Goal: Task Accomplishment & Management: Use online tool/utility

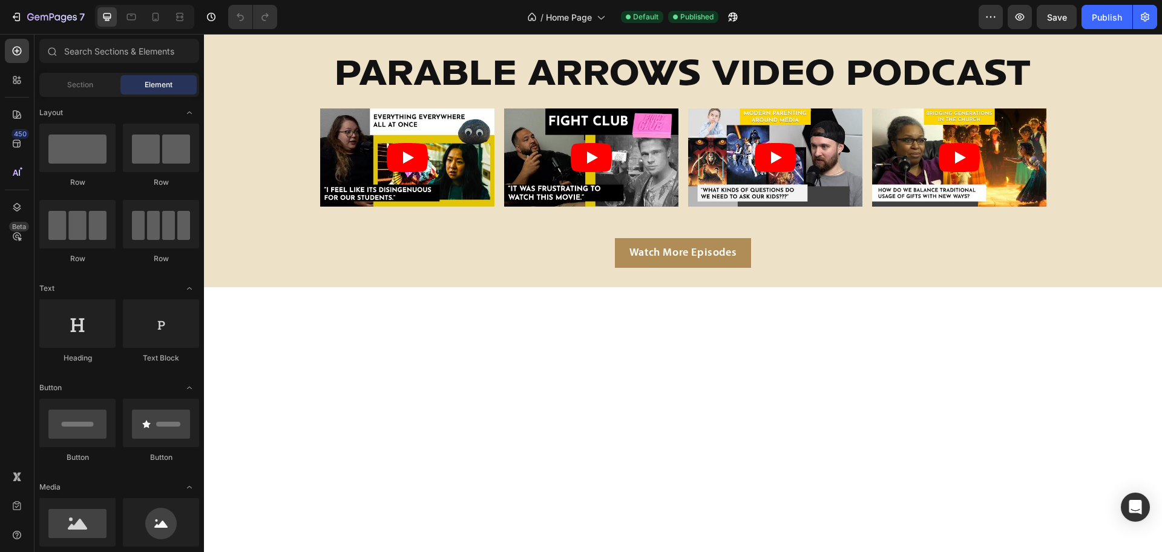
scroll to position [2466, 0]
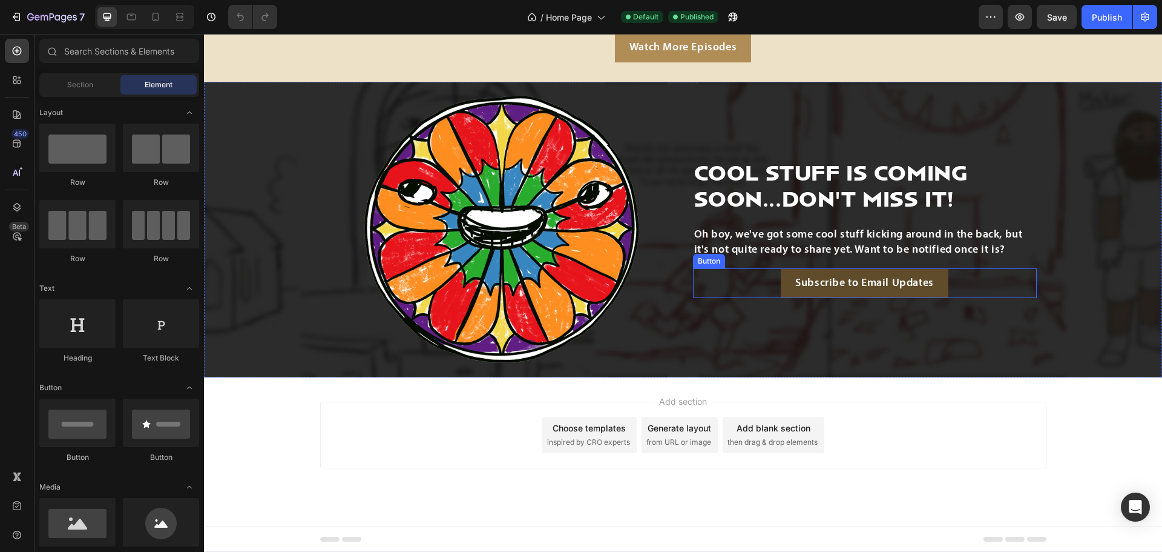
click at [855, 293] on button "Subscribe to Email Updates" at bounding box center [865, 283] width 168 height 30
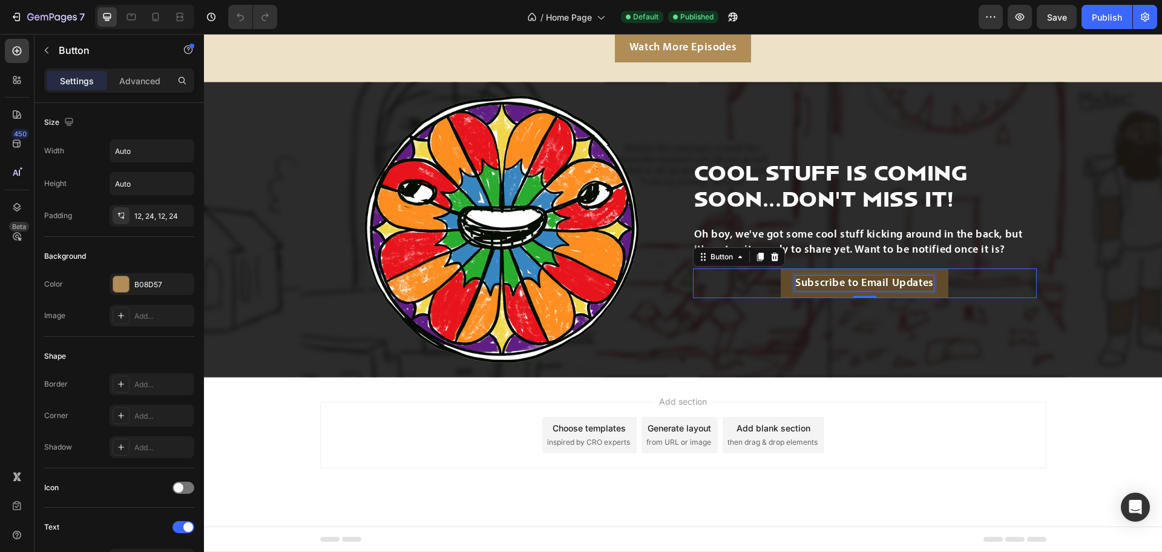
click at [829, 278] on p "Subscribe to Email Updates" at bounding box center [864, 282] width 139 height 15
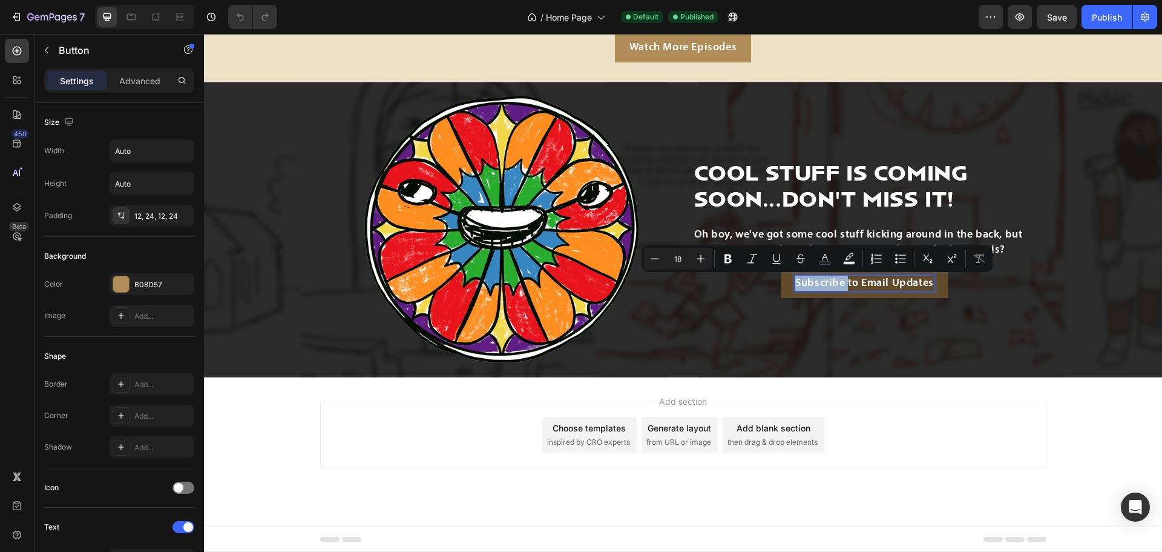
click at [829, 278] on p "Subscribe to Email Updates" at bounding box center [864, 282] width 139 height 15
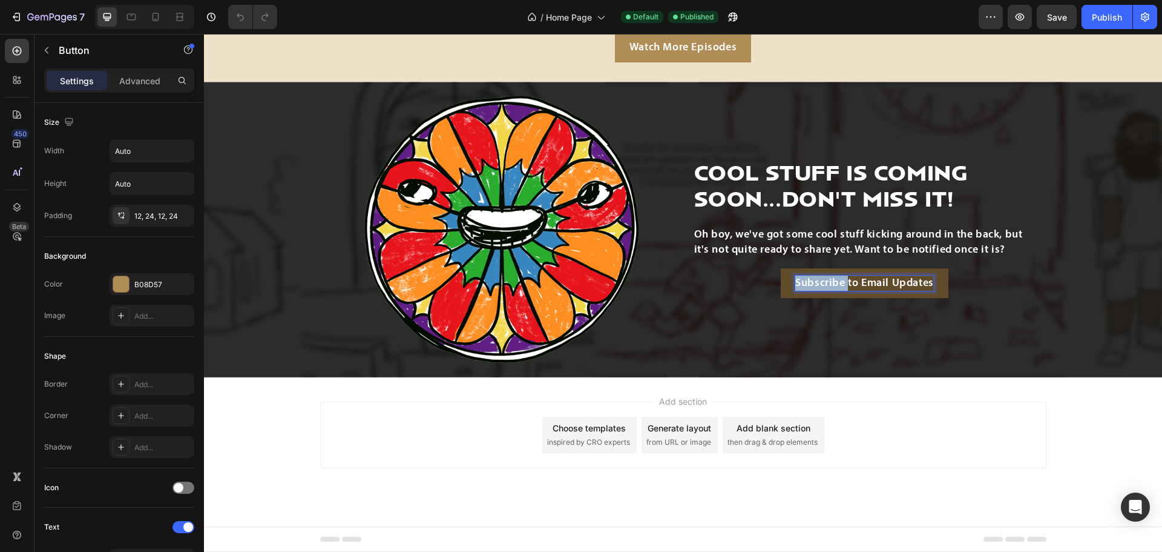
click at [829, 278] on p "Subscribe to Email Updates" at bounding box center [864, 282] width 139 height 15
click at [835, 268] on button "Check" at bounding box center [864, 283] width 59 height 30
click at [825, 268] on button "Check out" at bounding box center [864, 283] width 79 height 30
click at [815, 268] on button "Check out our" at bounding box center [864, 283] width 99 height 30
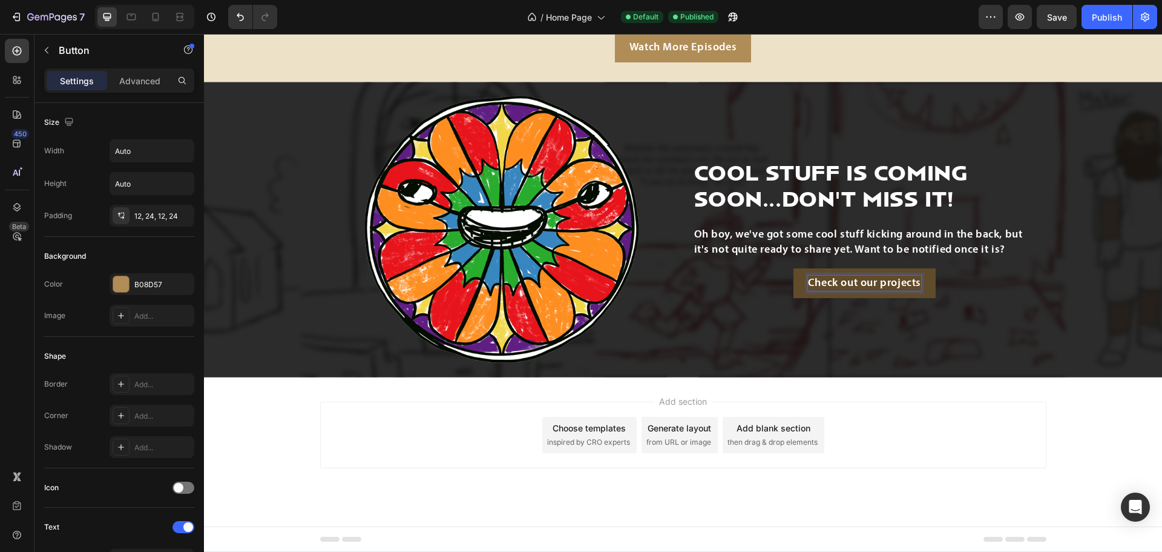
click at [794, 268] on button "Check out our projects" at bounding box center [865, 283] width 142 height 30
click at [788, 268] on button "Check out our projects in" at bounding box center [865, 283] width 155 height 30
click at [811, 284] on p "Check out our projects in progress" at bounding box center [865, 282] width 173 height 15
click at [833, 283] on p "Check Out our projects in progress" at bounding box center [864, 282] width 174 height 15
click at [852, 283] on p "Check Out Our projects in progress" at bounding box center [865, 282] width 176 height 15
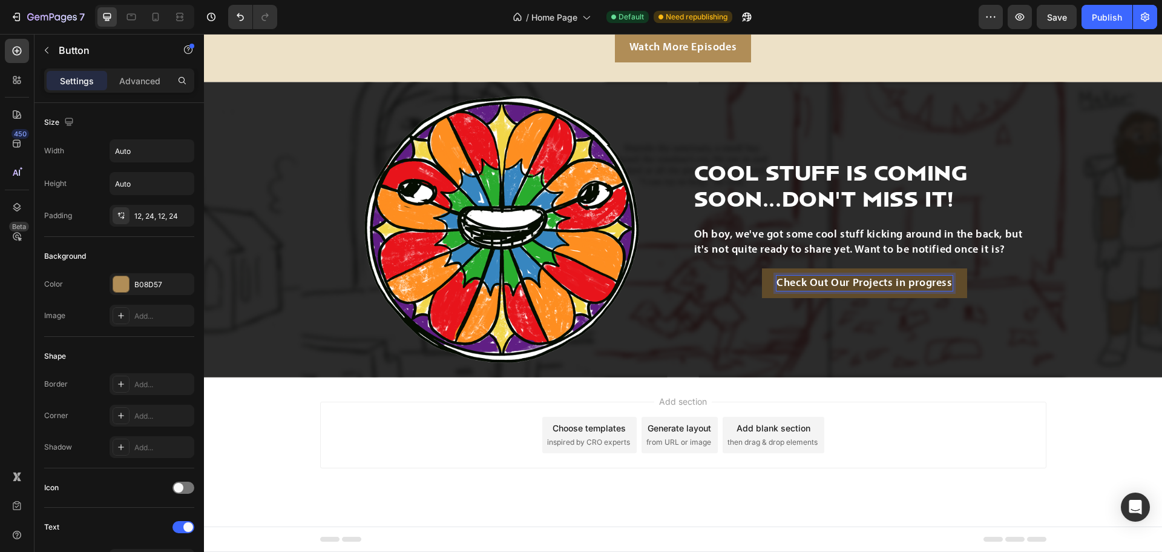
click at [907, 280] on p "Check Out Our Projects in progress" at bounding box center [865, 282] width 176 height 15
click at [1096, 19] on div "Publish" at bounding box center [1107, 17] width 30 height 13
click at [957, 286] on button "Check Out Our Projects in Pprogress" at bounding box center [864, 283] width 211 height 30
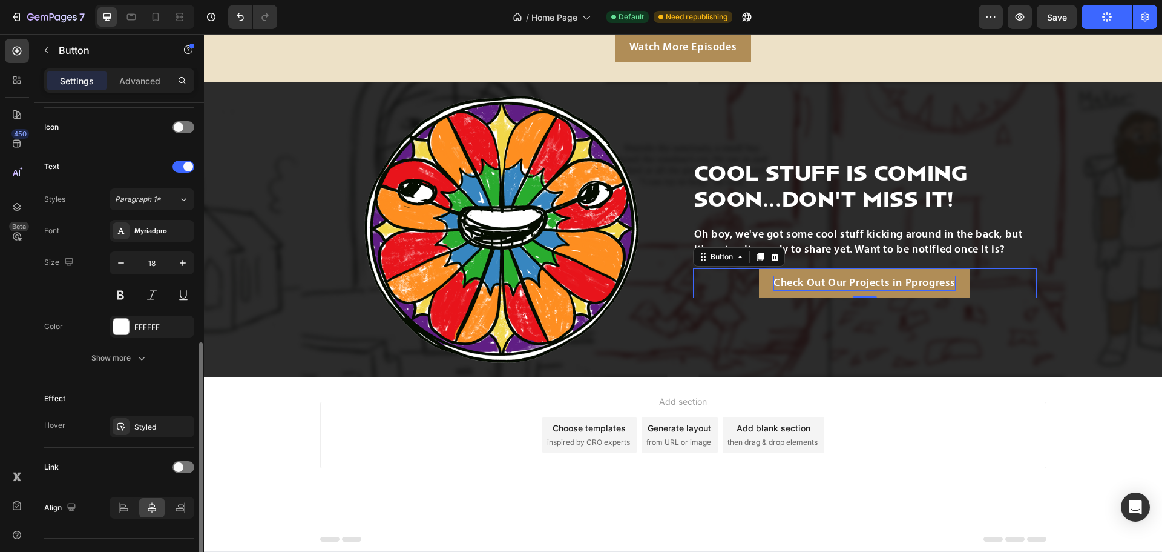
scroll to position [385, 0]
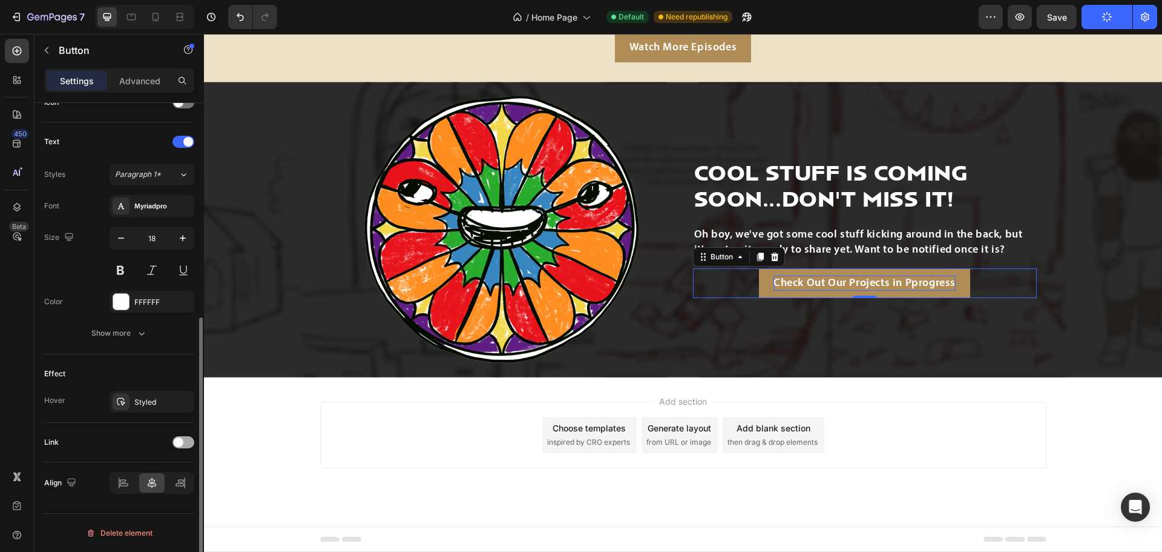
click at [183, 440] on span at bounding box center [179, 442] width 10 height 10
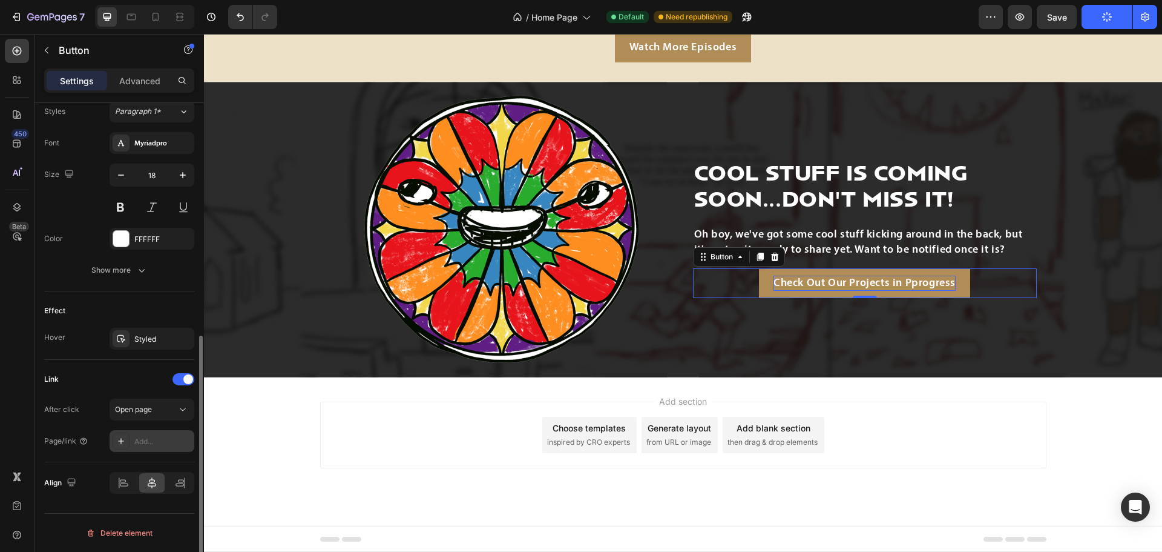
click at [178, 437] on div "Add..." at bounding box center [162, 441] width 57 height 11
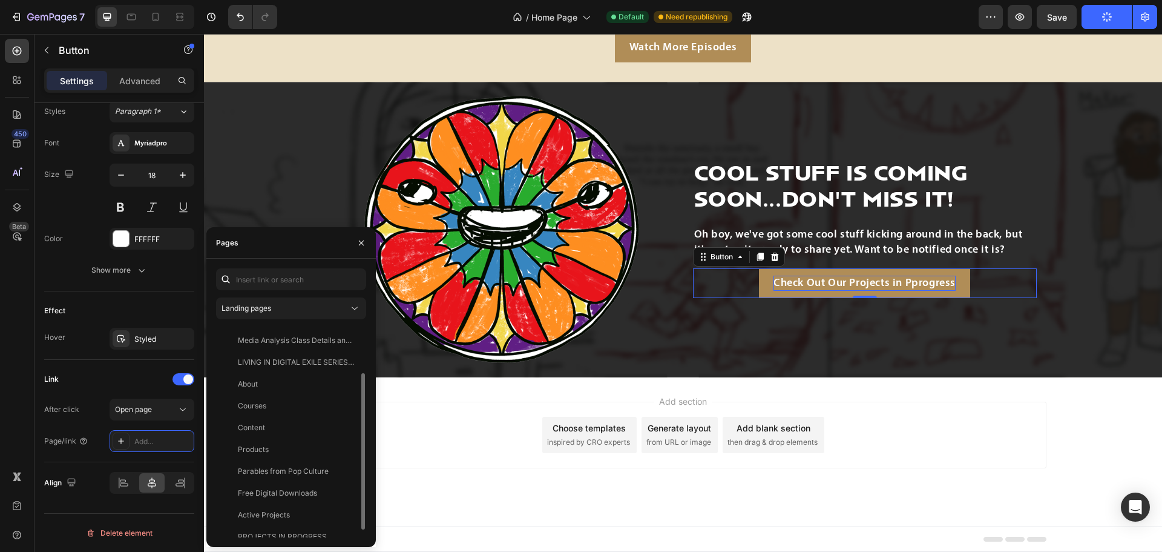
scroll to position [73, 0]
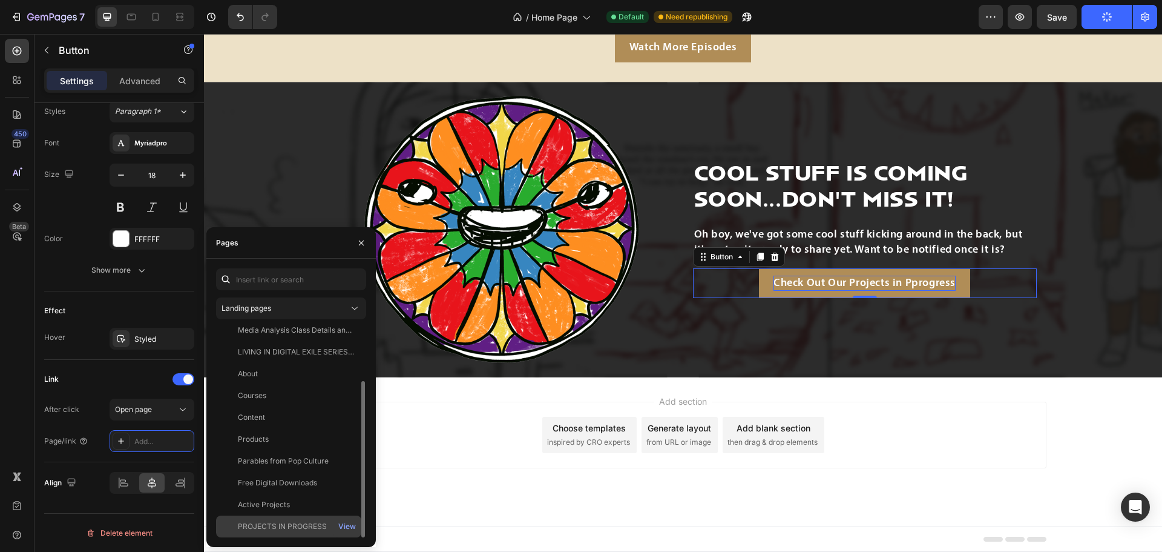
click at [271, 522] on div "PROJECTS IN PROGRESS" at bounding box center [282, 526] width 89 height 11
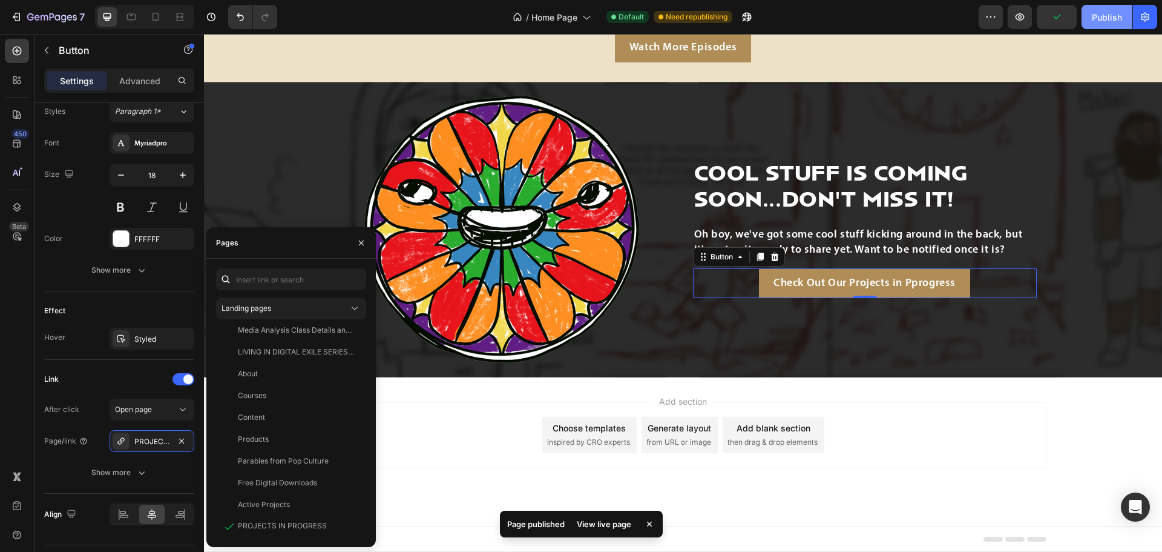
click at [1102, 17] on div "Publish" at bounding box center [1107, 17] width 30 height 13
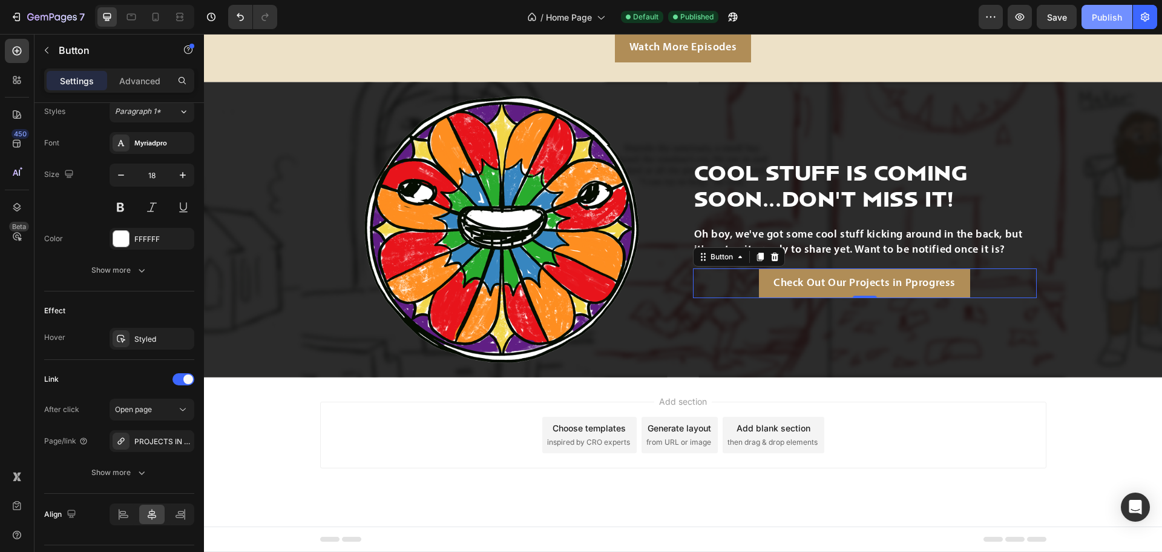
click at [1105, 19] on div "Publish" at bounding box center [1107, 17] width 30 height 13
